Goal: Find specific page/section: Find specific page/section

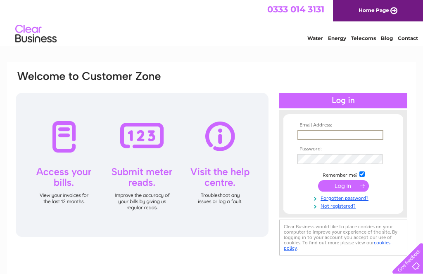
type input "haulage@hycross2000.co.uk"
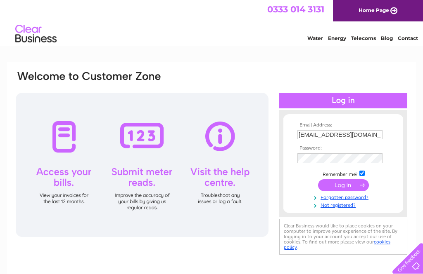
click at [343, 187] on input "submit" at bounding box center [343, 186] width 51 height 12
click at [337, 188] on input "submit" at bounding box center [343, 186] width 51 height 12
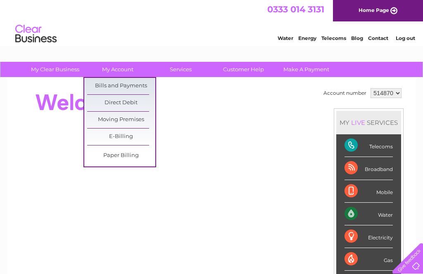
click at [144, 90] on link "Bills and Payments" at bounding box center [121, 86] width 68 height 17
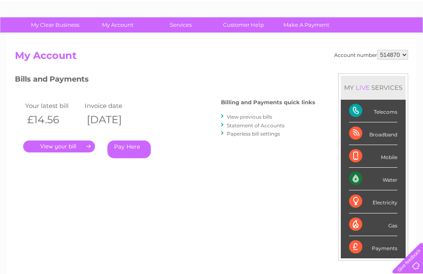
scroll to position [45, 0]
click at [73, 148] on link "." at bounding box center [59, 147] width 72 height 12
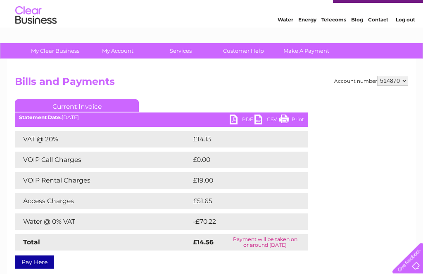
scroll to position [19, 0]
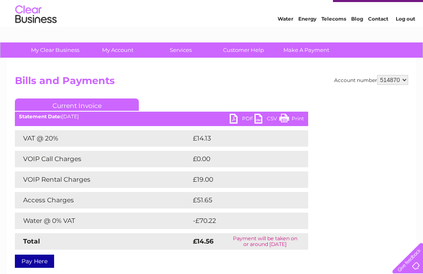
click at [233, 120] on link "PDF" at bounding box center [241, 120] width 25 height 12
